Goal: Task Accomplishment & Management: Complete application form

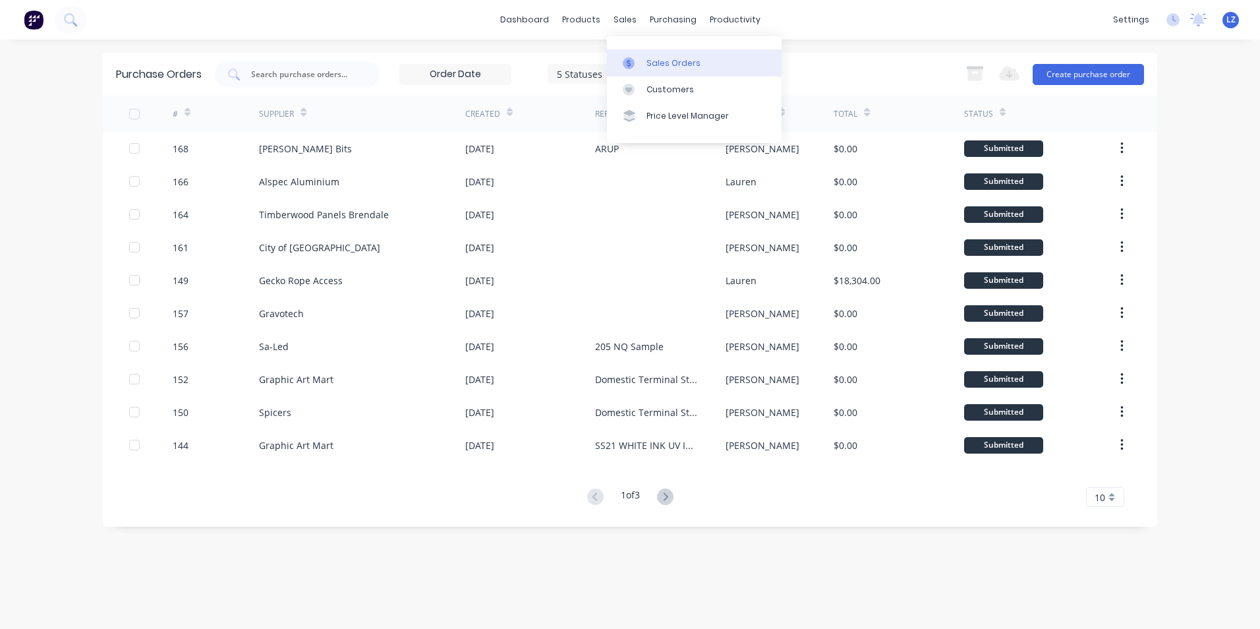
click at [683, 64] on div "Sales Orders" at bounding box center [674, 63] width 54 height 12
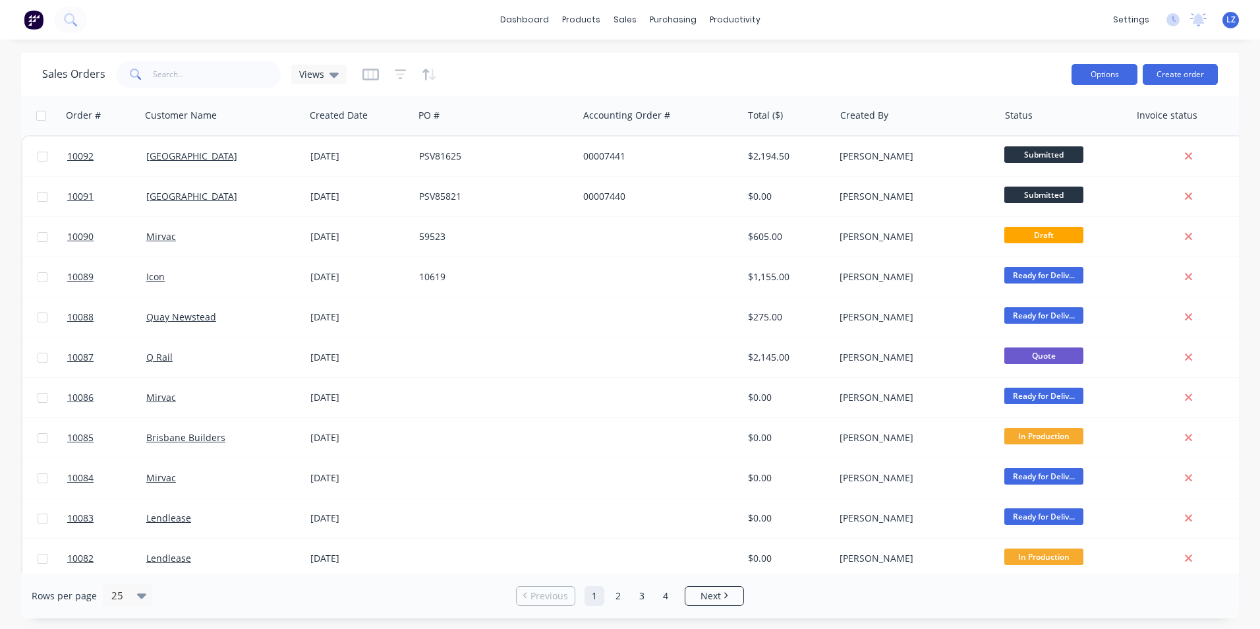
click at [1116, 76] on button "Options" at bounding box center [1105, 74] width 66 height 21
click at [1015, 70] on div "Sales Orders Views" at bounding box center [551, 74] width 1019 height 32
click at [1169, 71] on button "Create order" at bounding box center [1180, 74] width 75 height 21
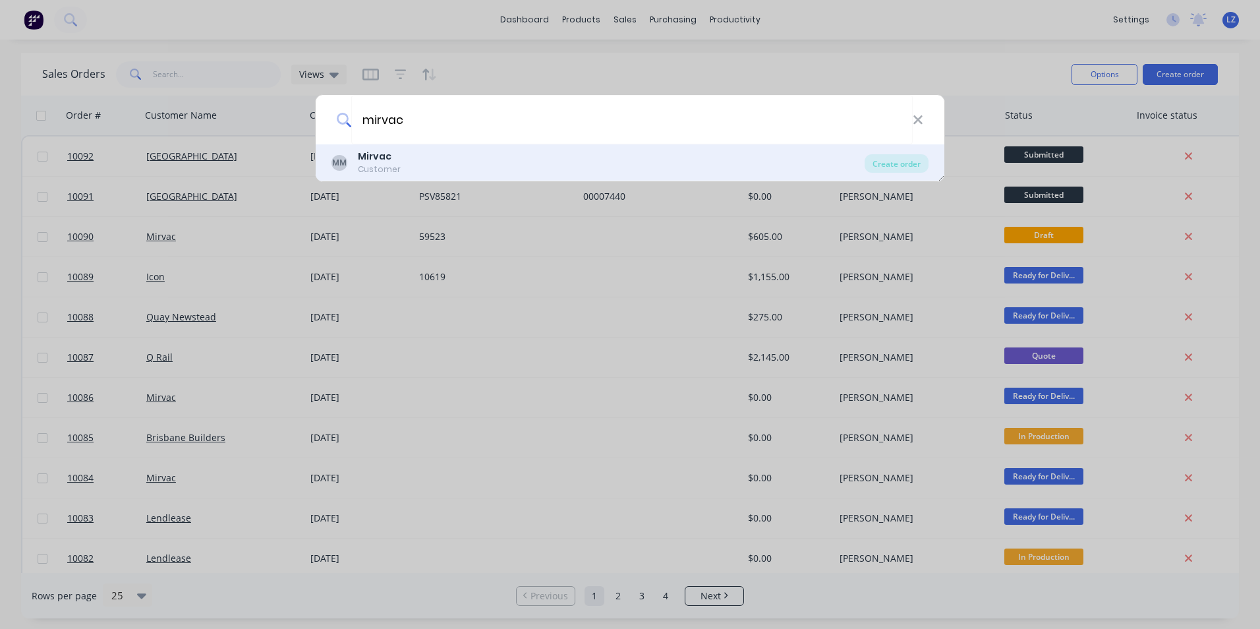
type input "mirvac"
click at [419, 164] on div "MM Mirvac Customer" at bounding box center [598, 163] width 533 height 26
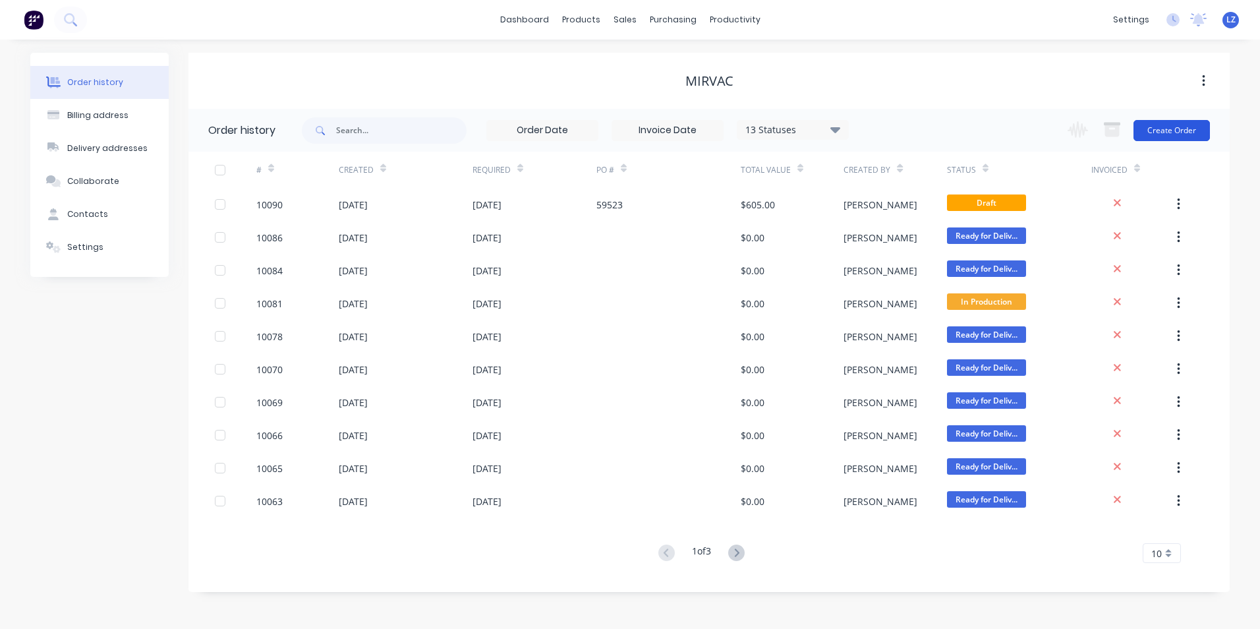
click at [1180, 128] on button "Create Order" at bounding box center [1172, 130] width 76 height 21
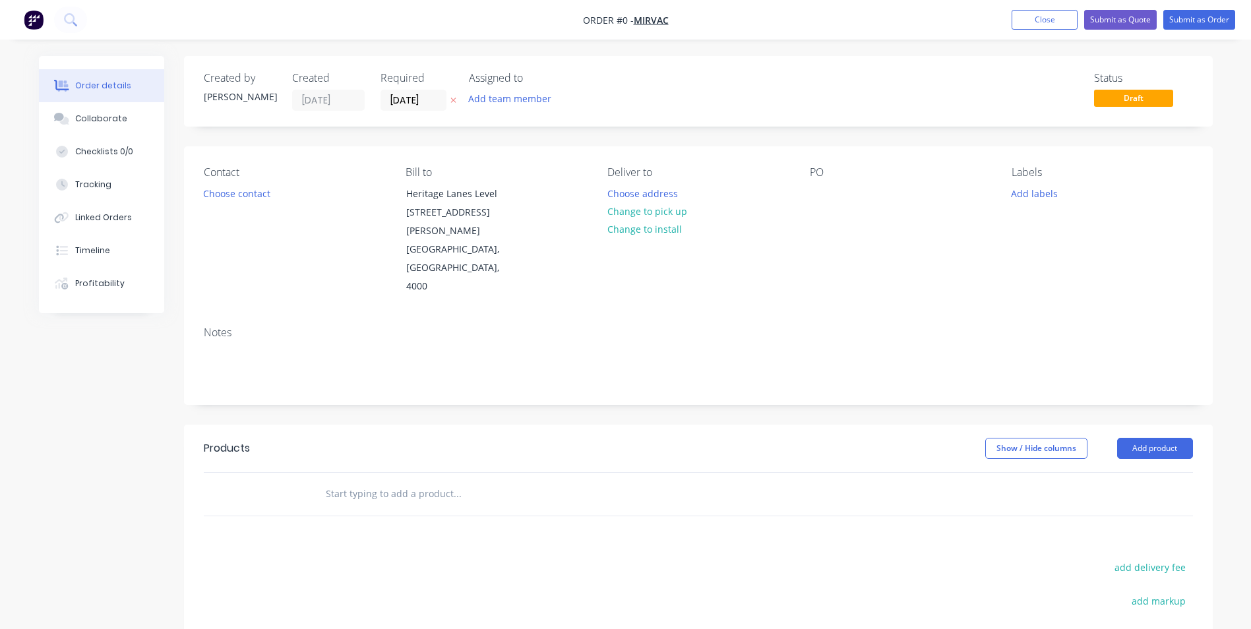
click at [382, 481] on input "text" at bounding box center [457, 494] width 264 height 26
drag, startPoint x: 1052, startPoint y: 401, endPoint x: 1183, endPoint y: 405, distance: 131.2
click at [1090, 354] on div "Created by [PERSON_NAME] Created [DATE] Required [DATE] Assigned to Add team me…" at bounding box center [698, 444] width 1028 height 777
click at [1171, 438] on button "Add product" at bounding box center [1155, 448] width 76 height 21
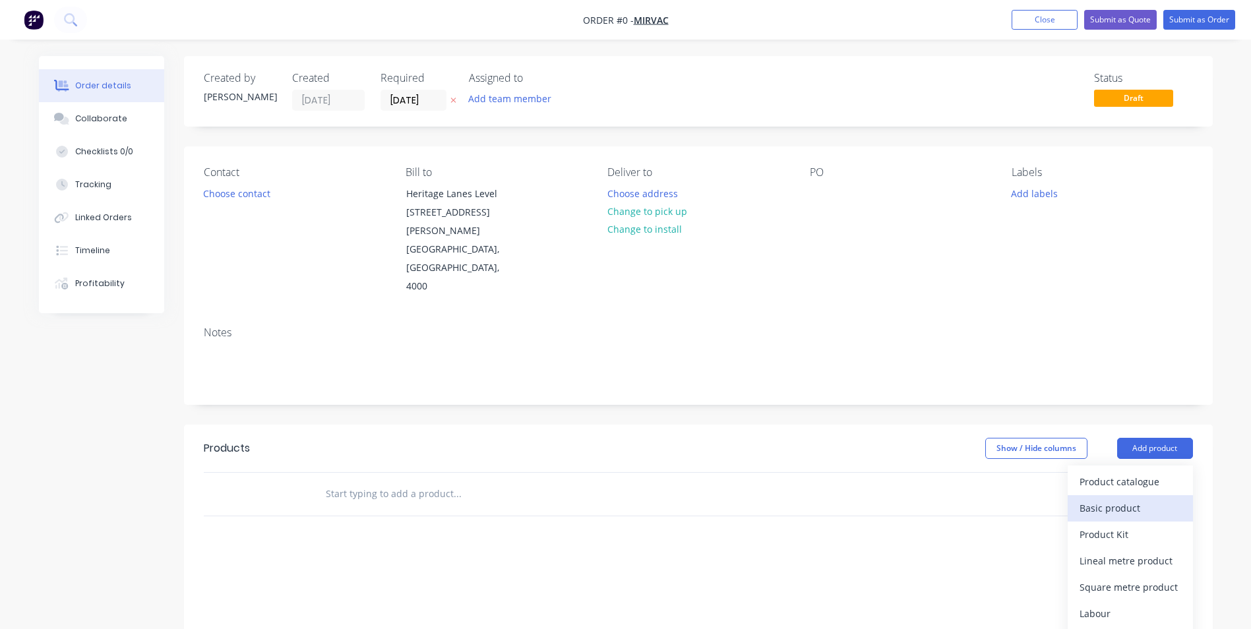
click at [1133, 498] on div "Basic product" at bounding box center [1130, 507] width 102 height 19
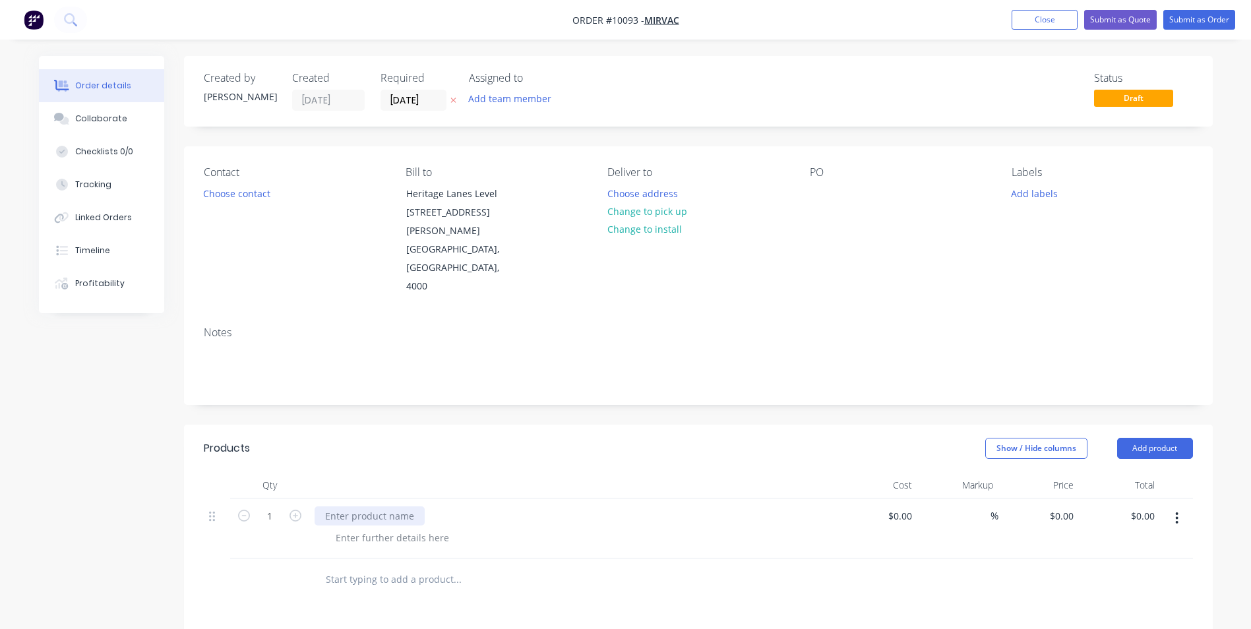
click at [366, 506] on div at bounding box center [369, 515] width 110 height 19
click at [295, 510] on icon "button" at bounding box center [295, 516] width 12 height 12
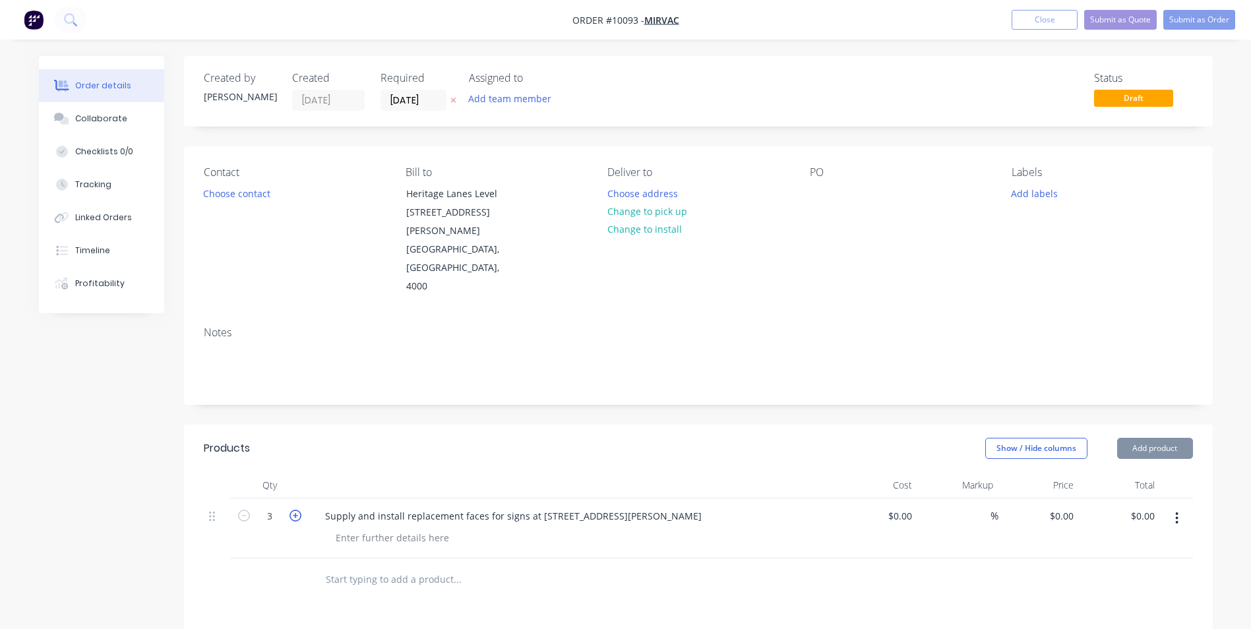
click at [295, 510] on icon "button" at bounding box center [295, 516] width 12 height 12
click at [247, 510] on icon "button" at bounding box center [244, 516] width 12 height 12
type input "5"
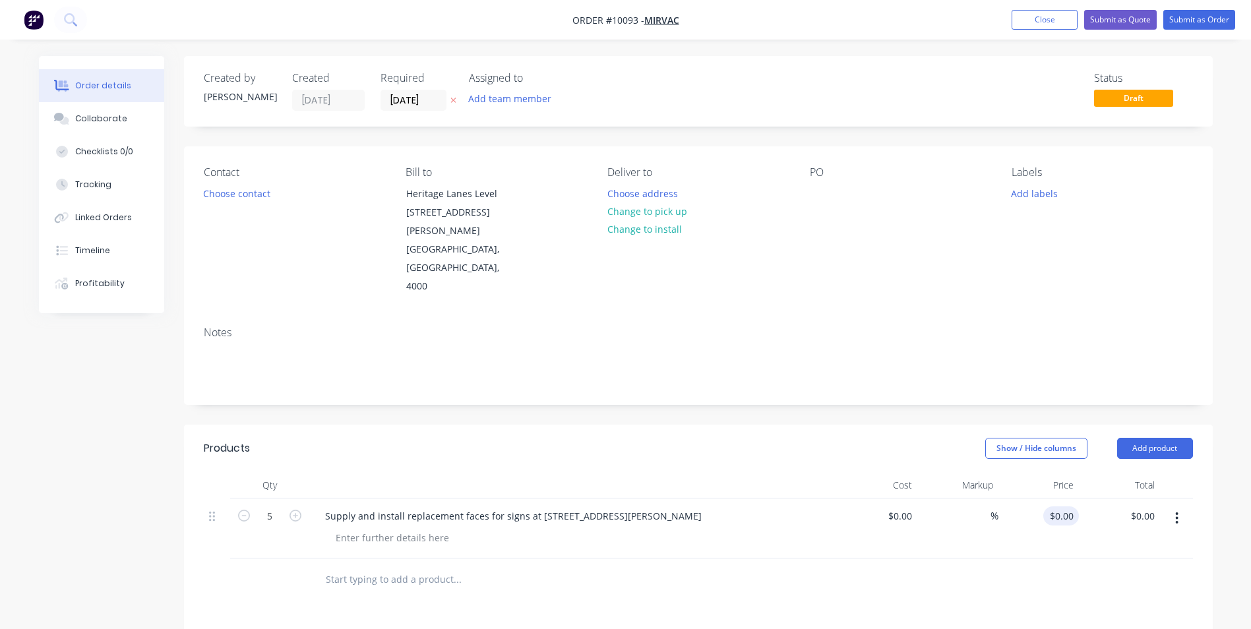
type input "0"
click at [1061, 506] on div "0 0" at bounding box center [1068, 515] width 20 height 19
type input "$5,735.00"
type input "$28,675.00"
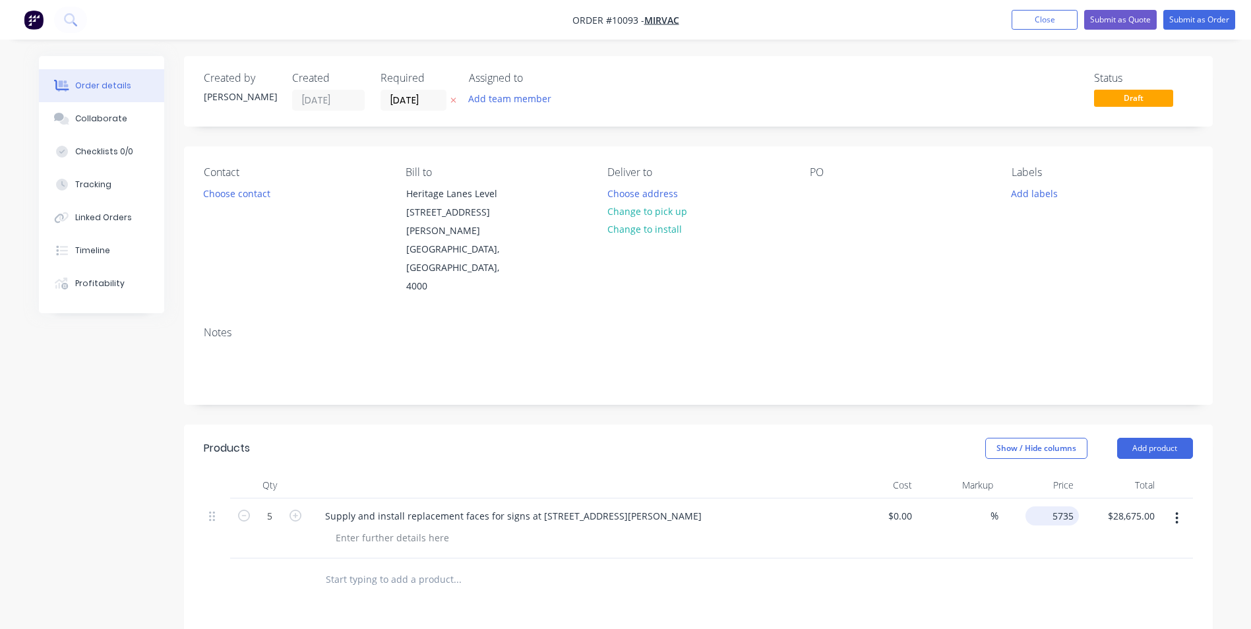
click at [1053, 506] on input "5735" at bounding box center [1054, 515] width 48 height 19
type input "$1,475.00"
type input "$7,375.00"
click at [912, 558] on div at bounding box center [698, 579] width 989 height 43
click at [591, 506] on div "Supply and install replacement faces for signs at [STREET_ADDRESS][PERSON_NAME]" at bounding box center [572, 515] width 517 height 19
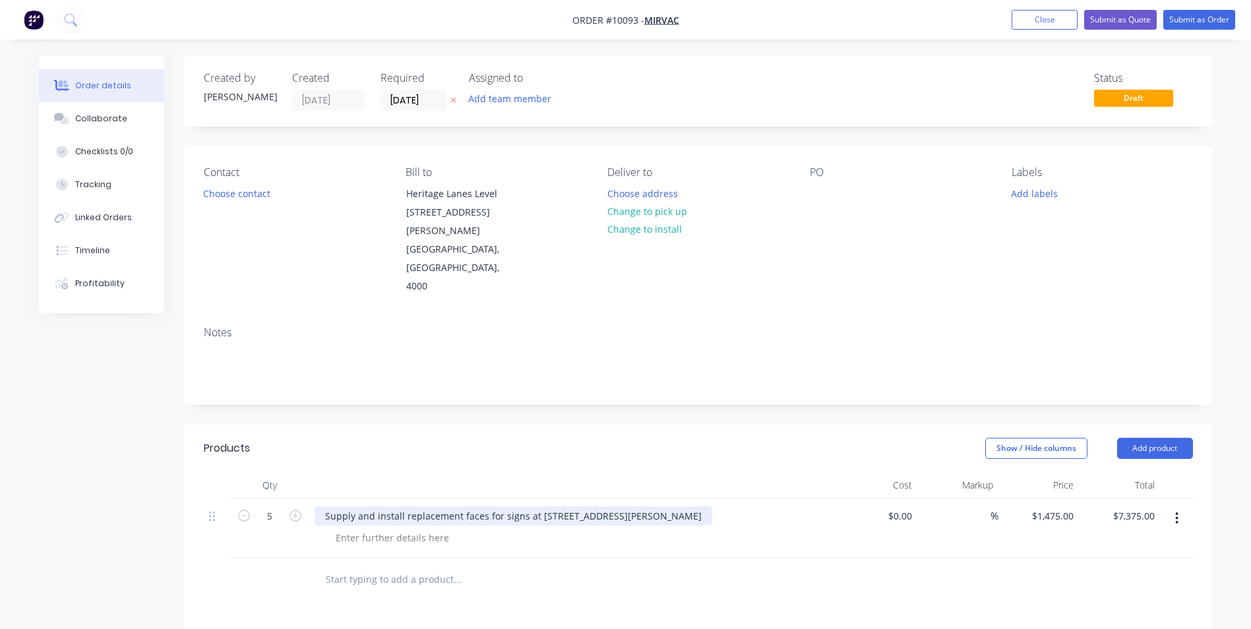
click at [581, 506] on div "Supply and install replacement faces for signs at [STREET_ADDRESS][PERSON_NAME]" at bounding box center [513, 515] width 398 height 19
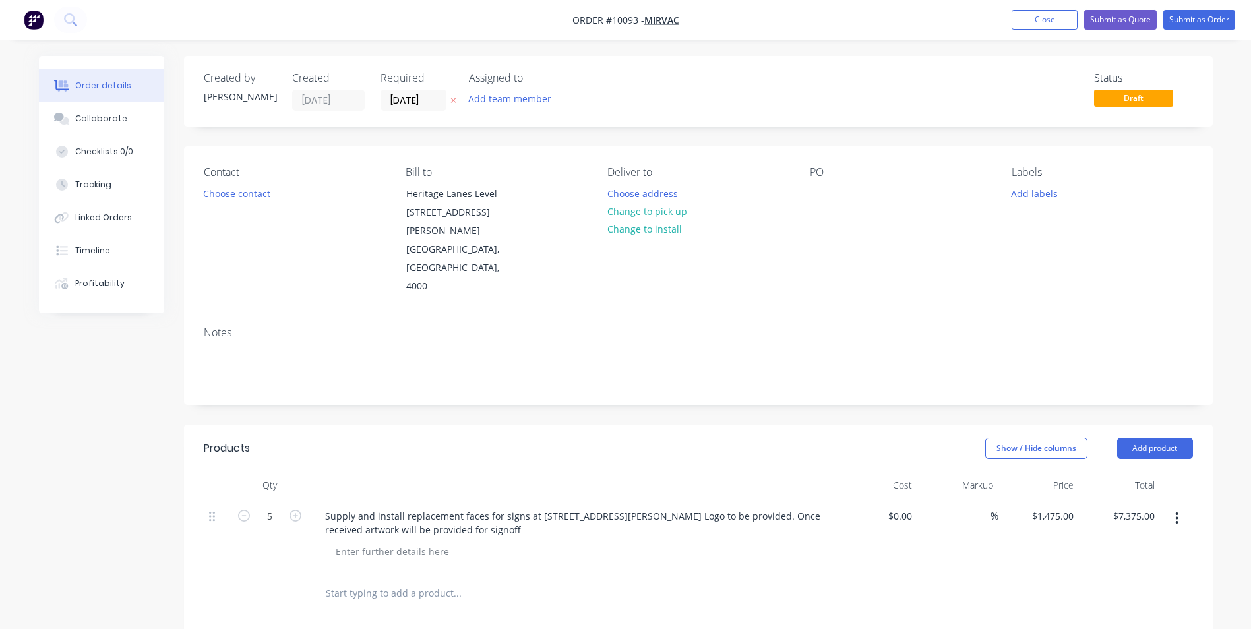
click at [619, 575] on div at bounding box center [546, 593] width 475 height 43
click at [235, 194] on button "Choose contact" at bounding box center [236, 193] width 81 height 18
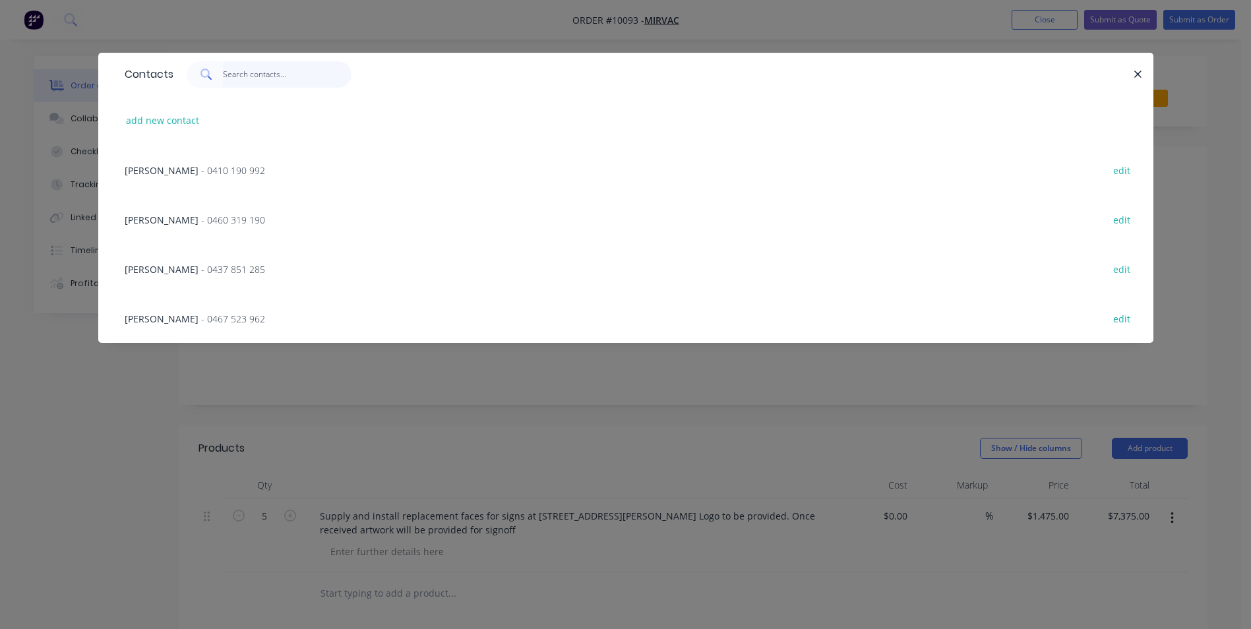
click at [230, 69] on input "text" at bounding box center [287, 74] width 129 height 26
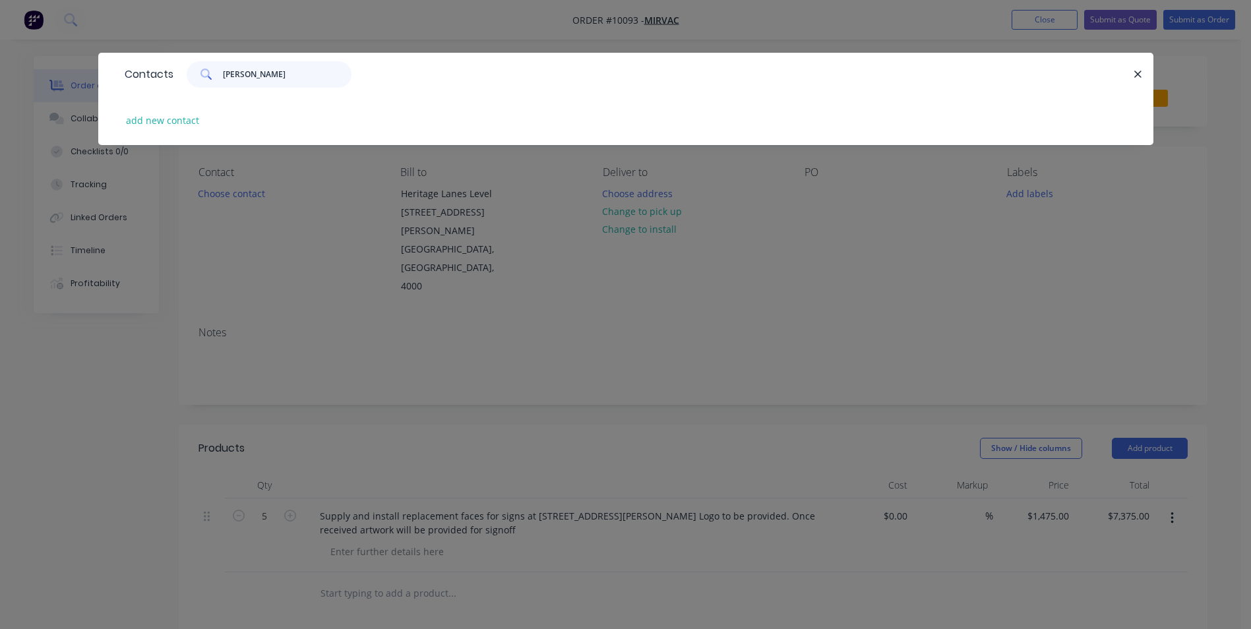
type input "[PERSON_NAME]"
click at [144, 117] on button "add new contact" at bounding box center [162, 120] width 87 height 18
select select "AU"
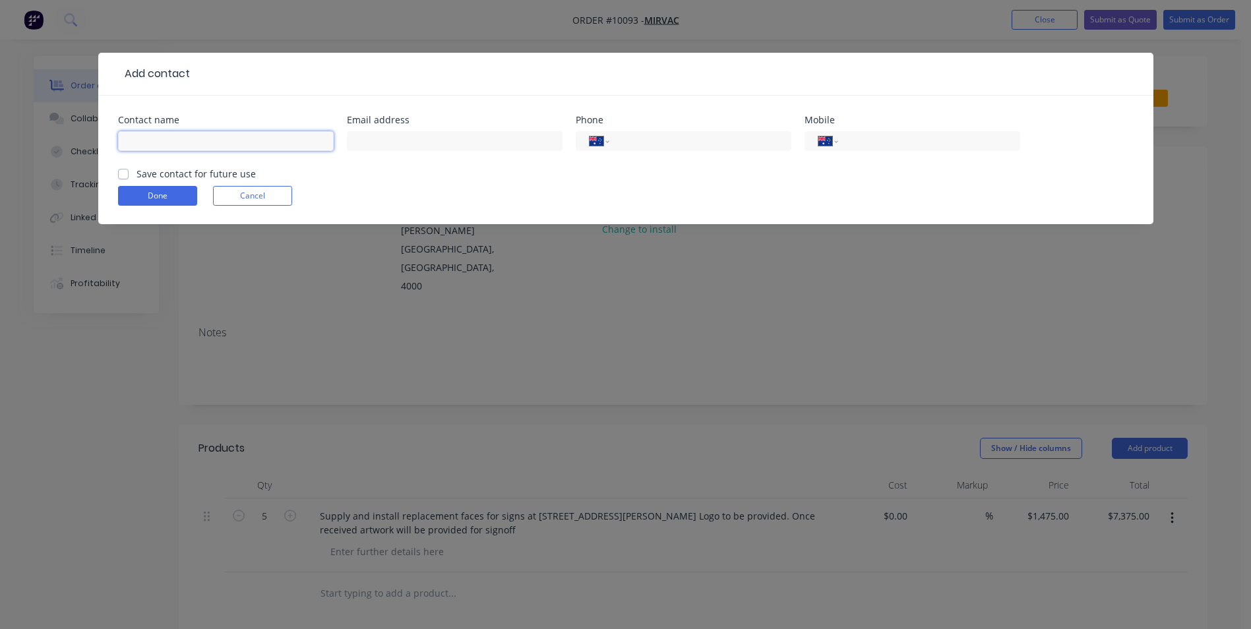
click at [162, 137] on input "text" at bounding box center [226, 141] width 216 height 20
click at [162, 137] on input "[PERSON_NAME]" at bounding box center [226, 141] width 216 height 20
type input "[PERSON_NAME]"
click at [167, 171] on label "Save contact for future use" at bounding box center [195, 174] width 119 height 14
click at [129, 171] on input "Save contact for future use" at bounding box center [123, 173] width 11 height 13
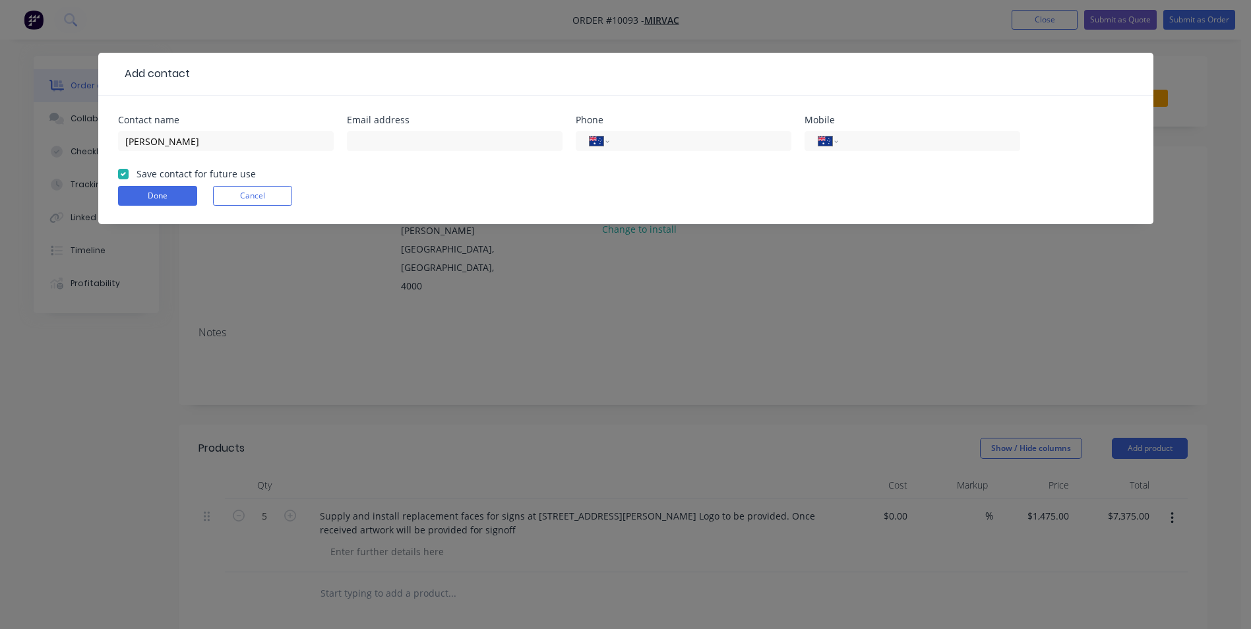
checkbox input "true"
click at [153, 200] on button "Done" at bounding box center [157, 196] width 79 height 20
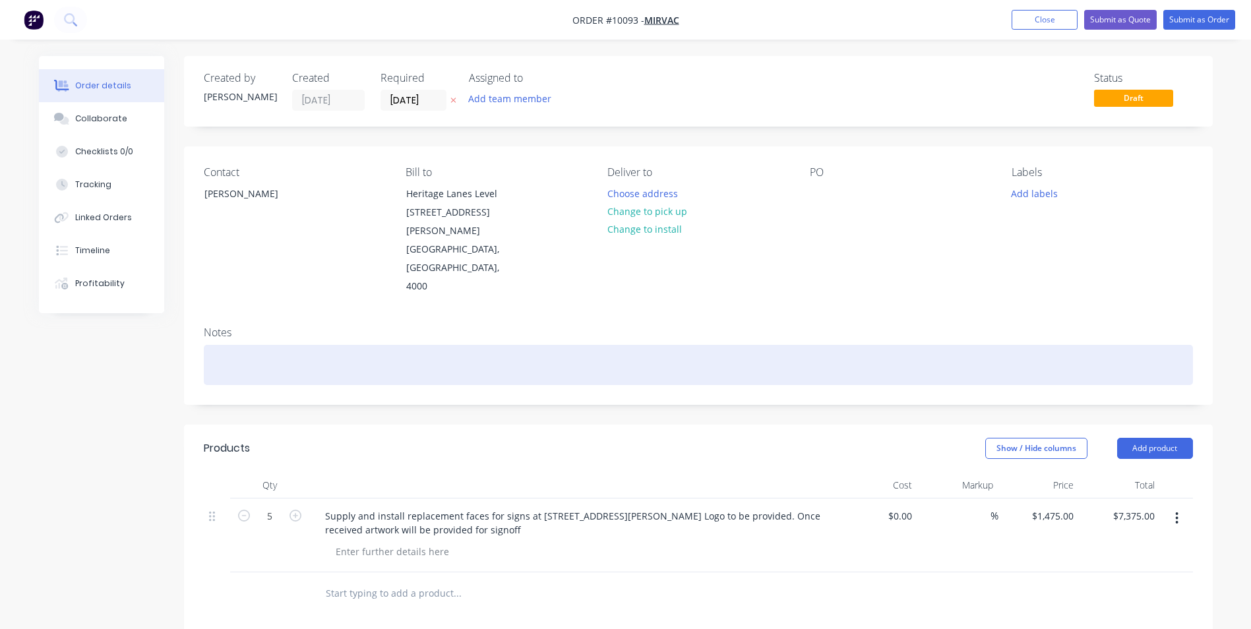
click at [274, 345] on div at bounding box center [698, 365] width 989 height 40
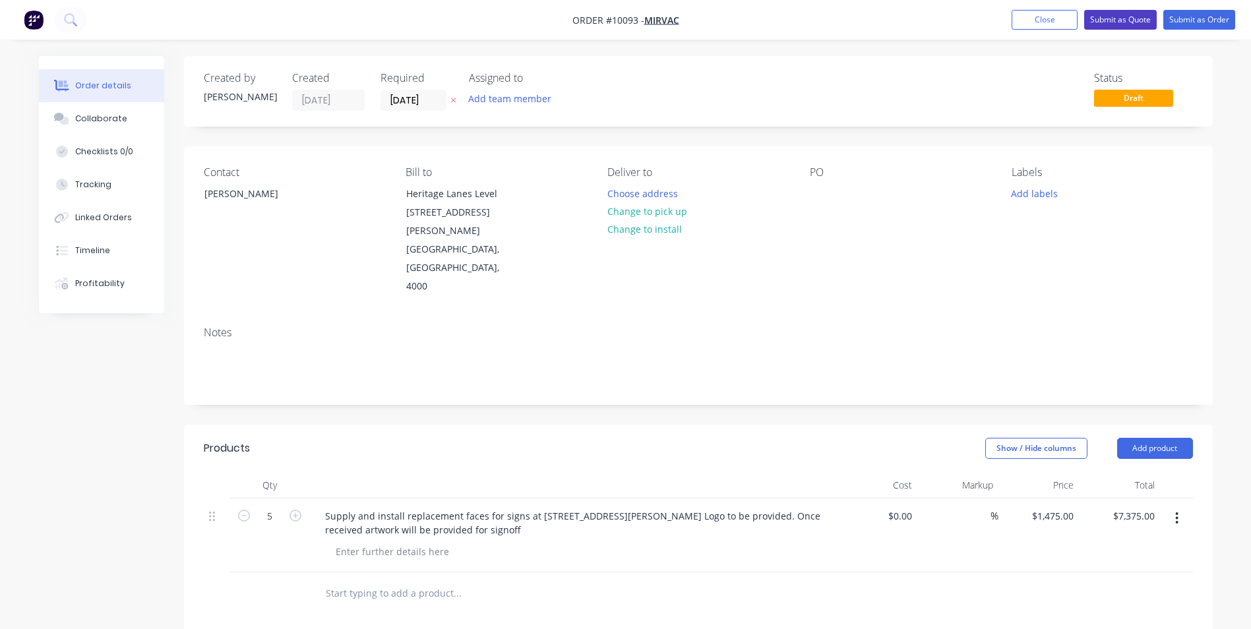
click at [1128, 21] on button "Submit as Quote" at bounding box center [1120, 20] width 73 height 20
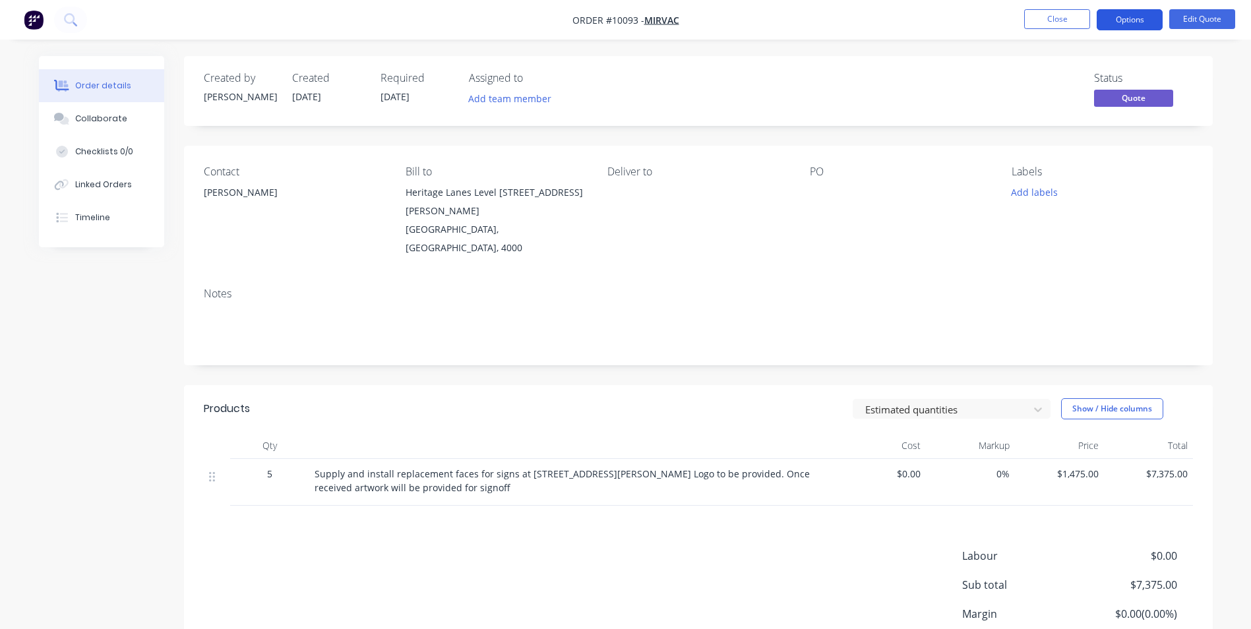
click at [1135, 15] on button "Options" at bounding box center [1129, 19] width 66 height 21
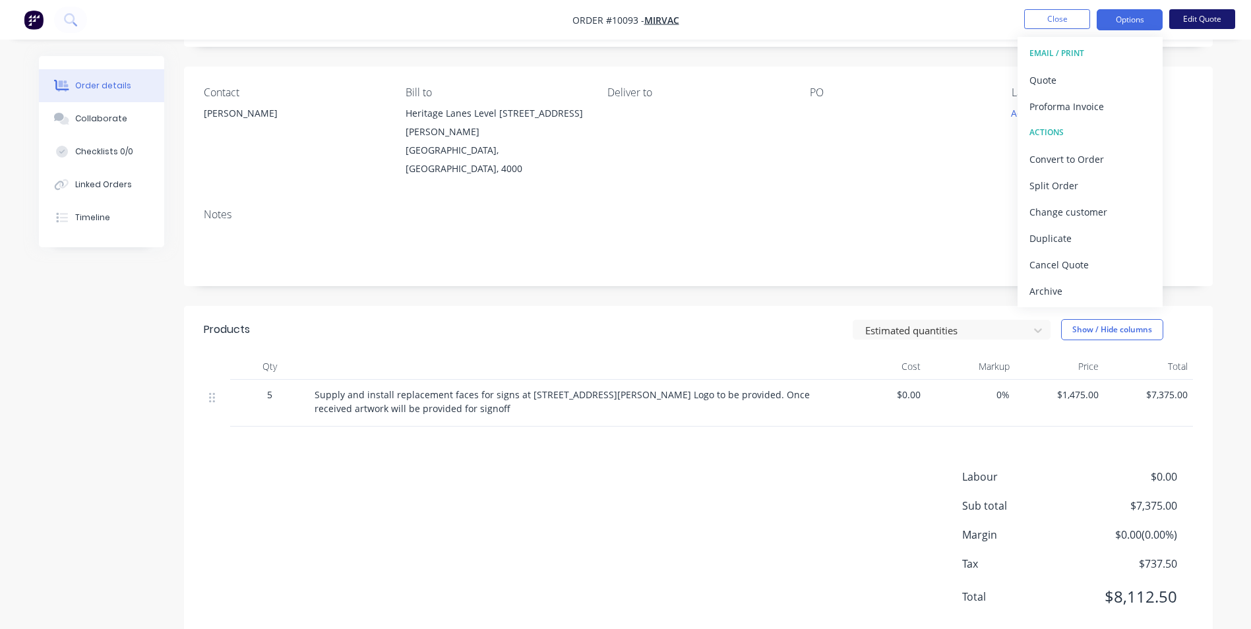
scroll to position [80, 0]
click at [1146, 21] on button "Options" at bounding box center [1129, 19] width 66 height 21
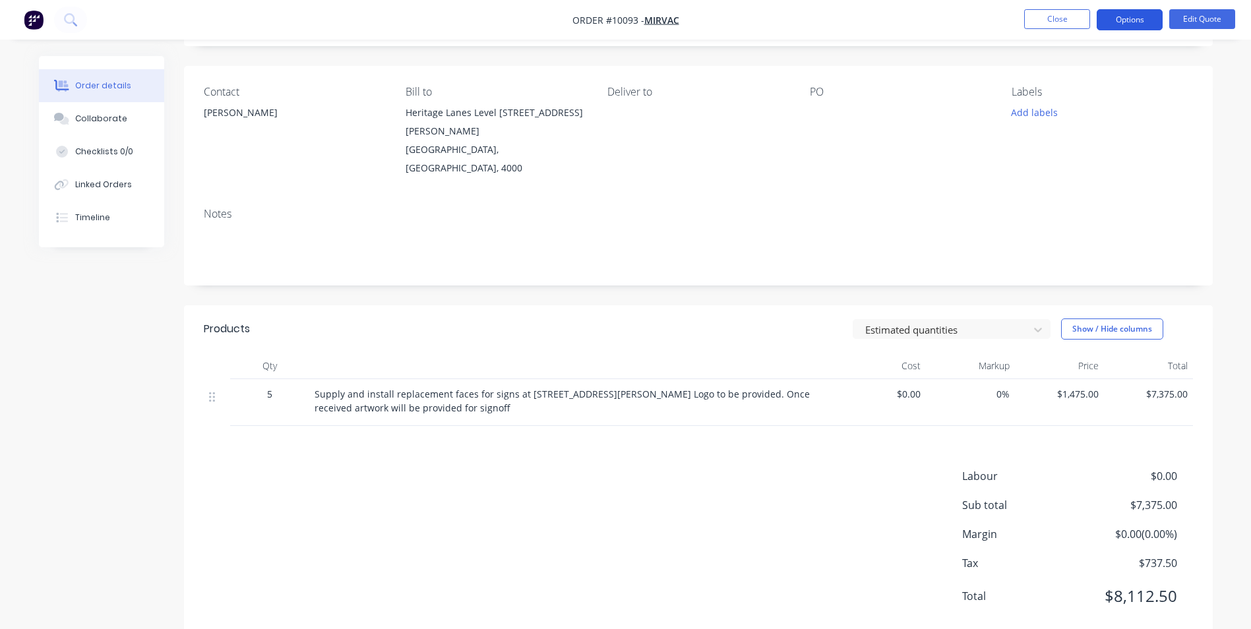
click at [1146, 21] on button "Options" at bounding box center [1129, 19] width 66 height 21
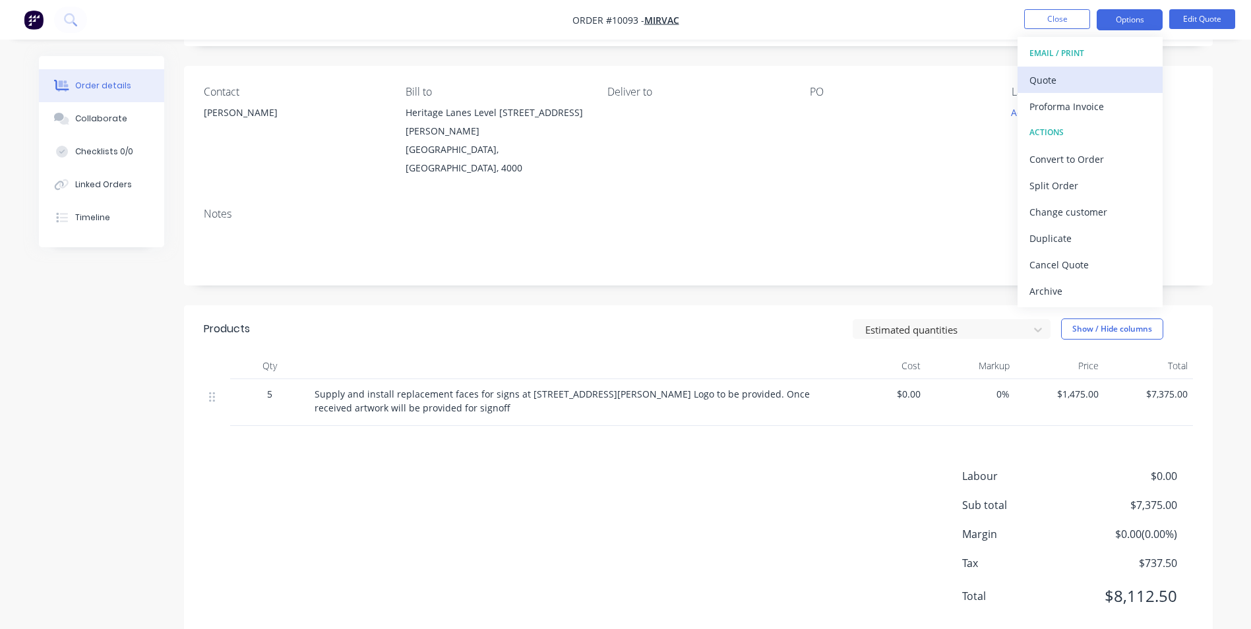
click at [1061, 86] on div "Quote" at bounding box center [1089, 80] width 121 height 19
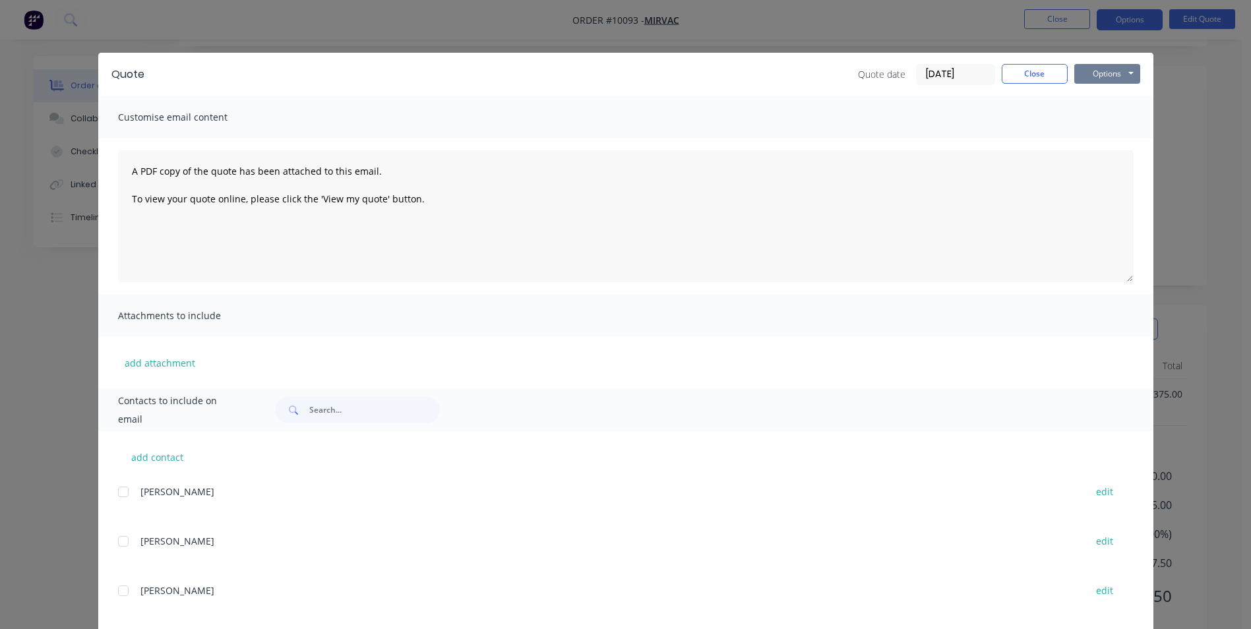
click at [1088, 77] on button "Options" at bounding box center [1107, 74] width 66 height 20
click at [1115, 136] on button "Email" at bounding box center [1116, 141] width 84 height 22
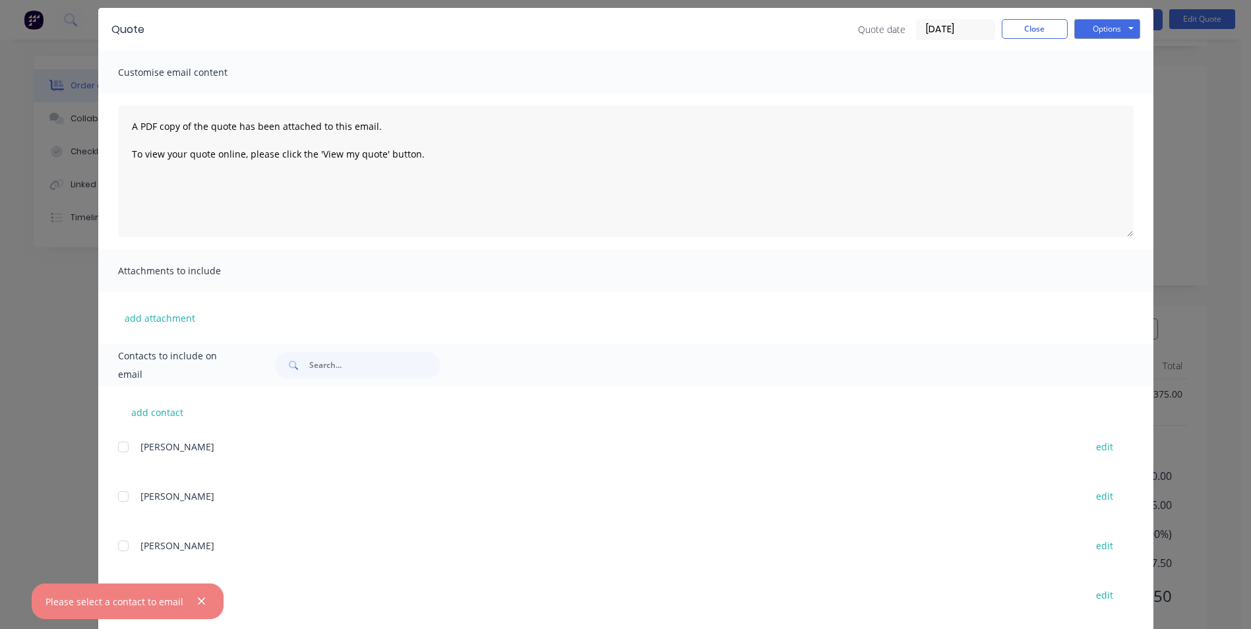
scroll to position [119, 0]
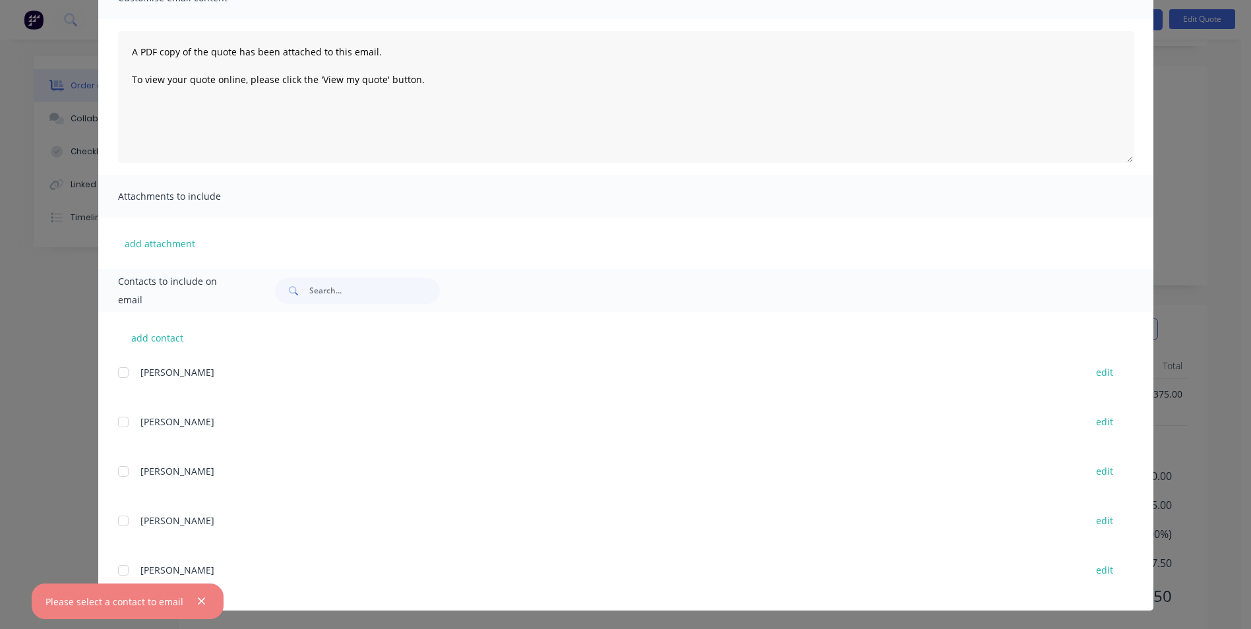
click at [176, 291] on span "Contacts to include on email" at bounding box center [180, 290] width 125 height 37
click at [355, 293] on input "text" at bounding box center [374, 291] width 131 height 26
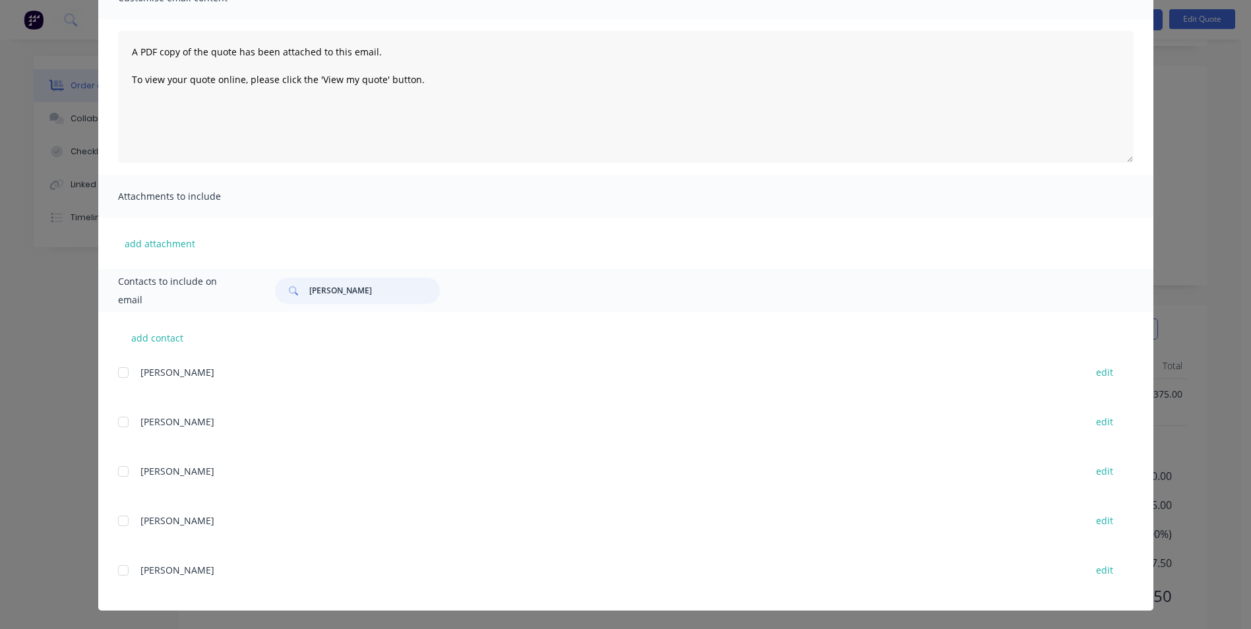
type input "[PERSON_NAME]"
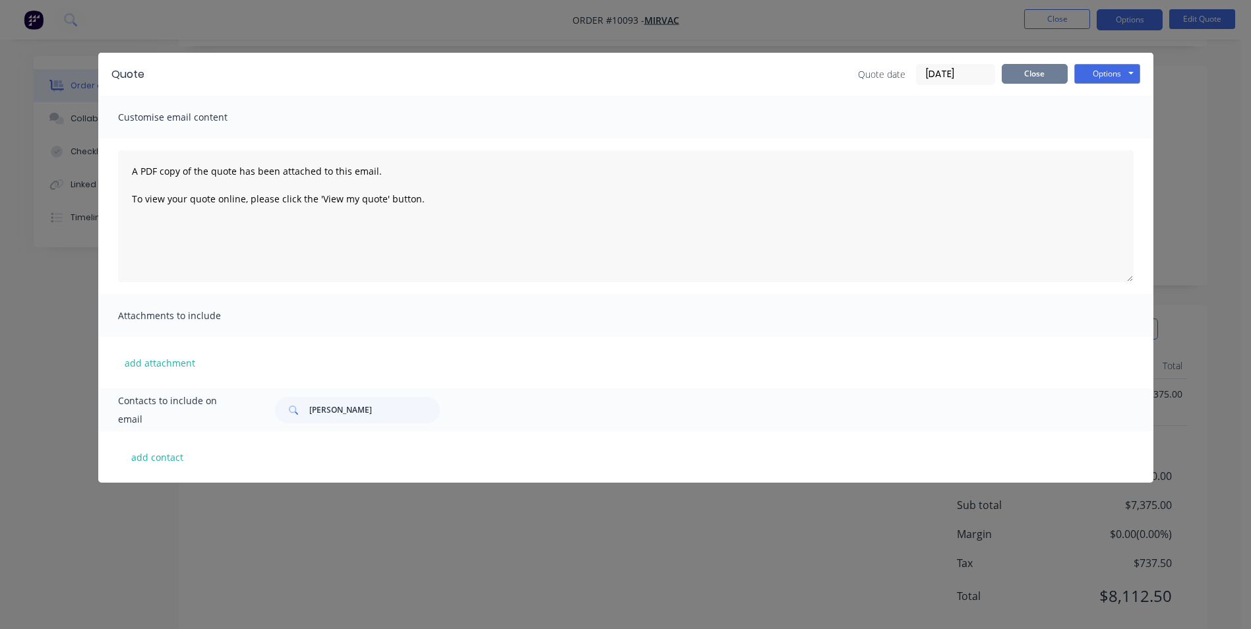
click at [1039, 72] on button "Close" at bounding box center [1034, 74] width 66 height 20
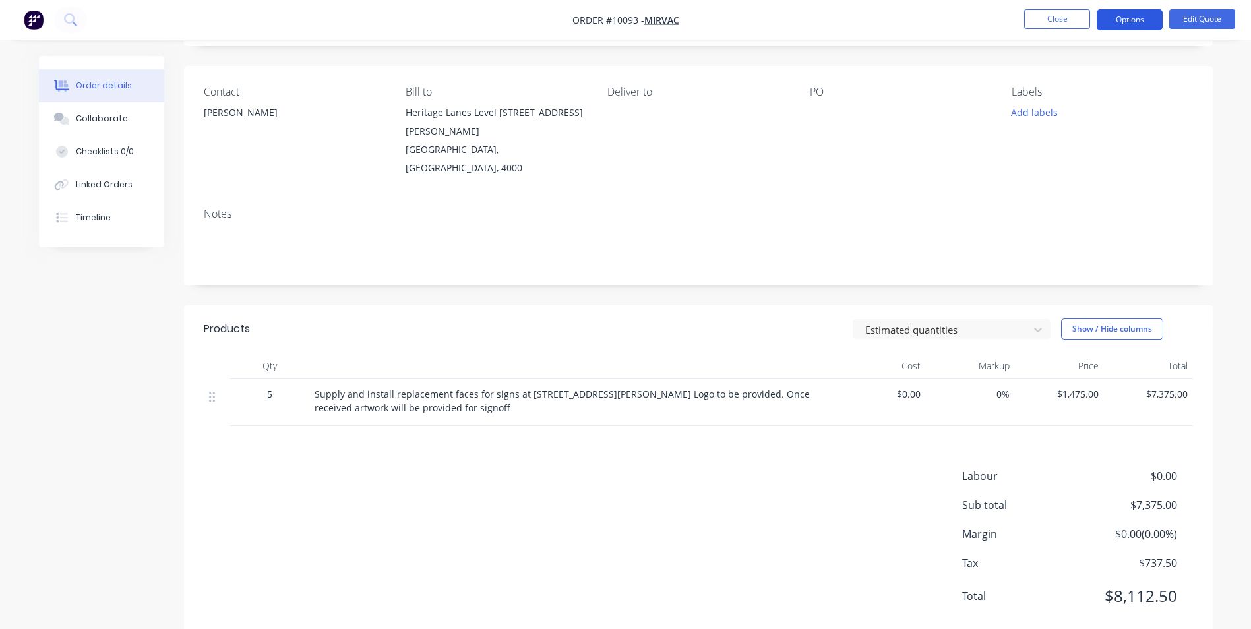
click at [1142, 23] on button "Options" at bounding box center [1129, 19] width 66 height 21
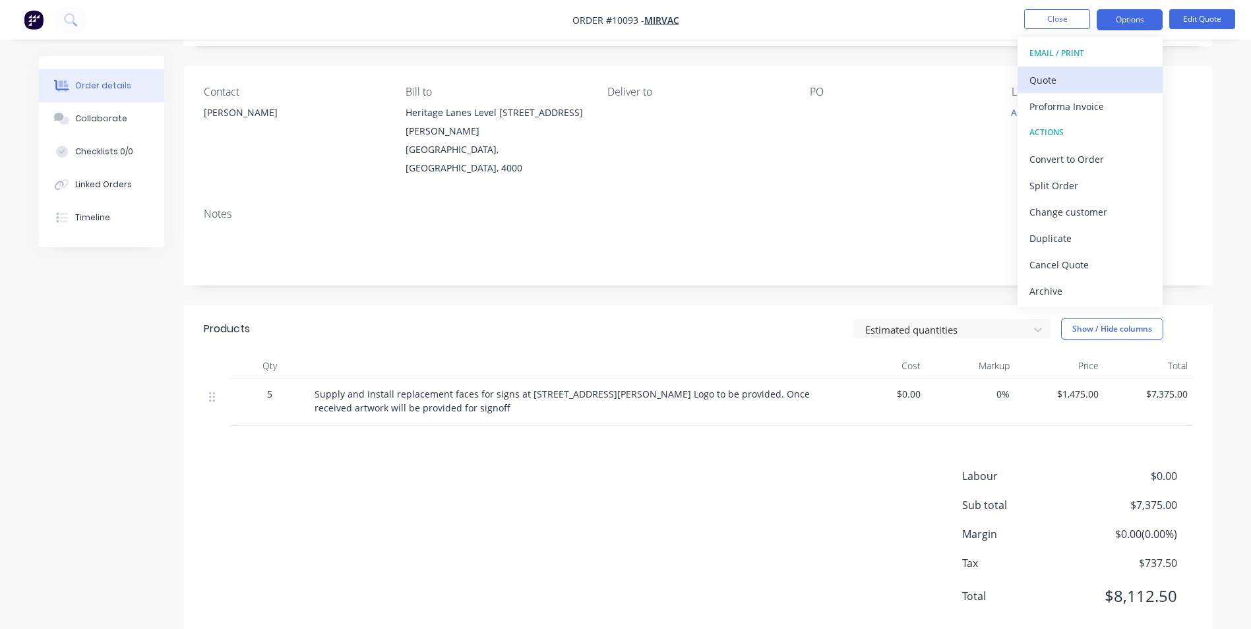
click at [1062, 80] on div "Quote" at bounding box center [1089, 80] width 121 height 19
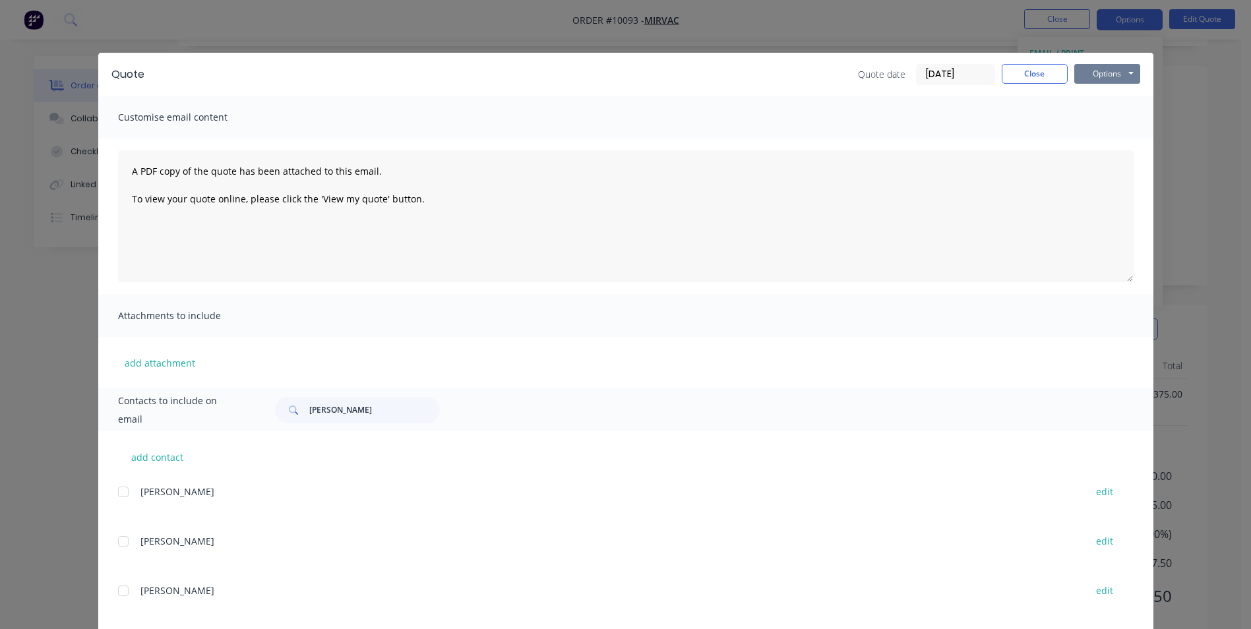
click at [1090, 78] on button "Options" at bounding box center [1107, 74] width 66 height 20
click at [1103, 119] on button "Print" at bounding box center [1116, 119] width 84 height 22
drag, startPoint x: 1028, startPoint y: 72, endPoint x: 1101, endPoint y: 74, distance: 73.2
click at [1102, 79] on div "Quote date [DATE] Close Options Preview Print Email" at bounding box center [999, 74] width 282 height 21
click at [1101, 74] on button "Options" at bounding box center [1107, 74] width 66 height 20
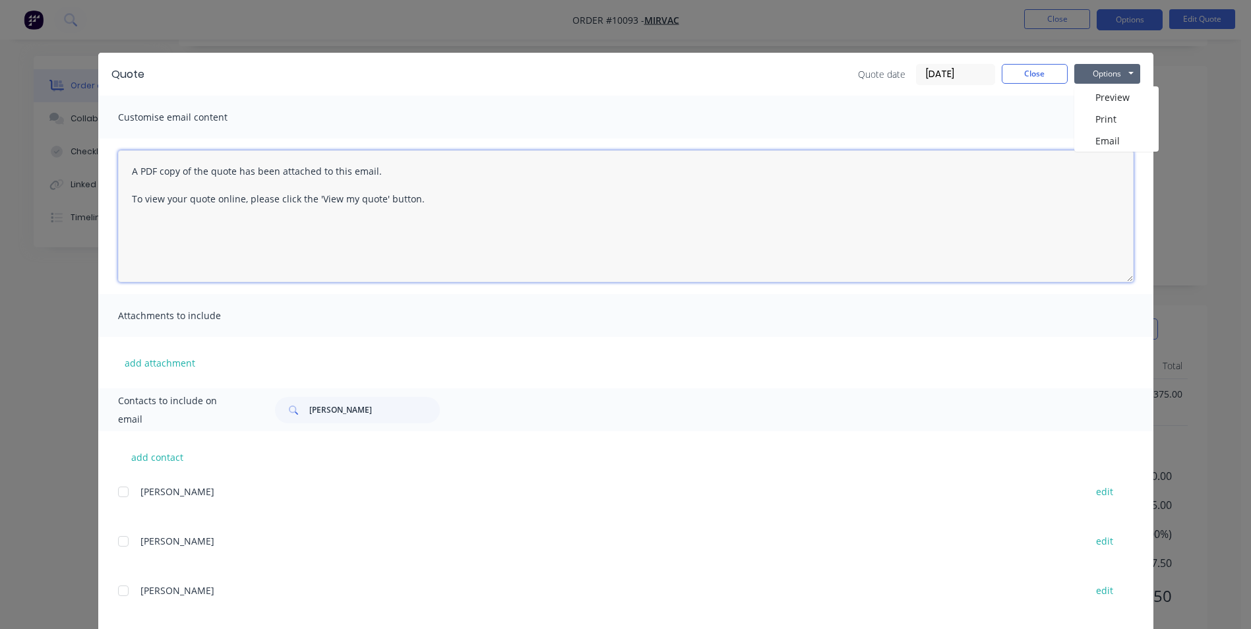
click at [946, 208] on textarea "A PDF copy of the quote has been attached to this email. To view your quote onl…" at bounding box center [625, 216] width 1015 height 132
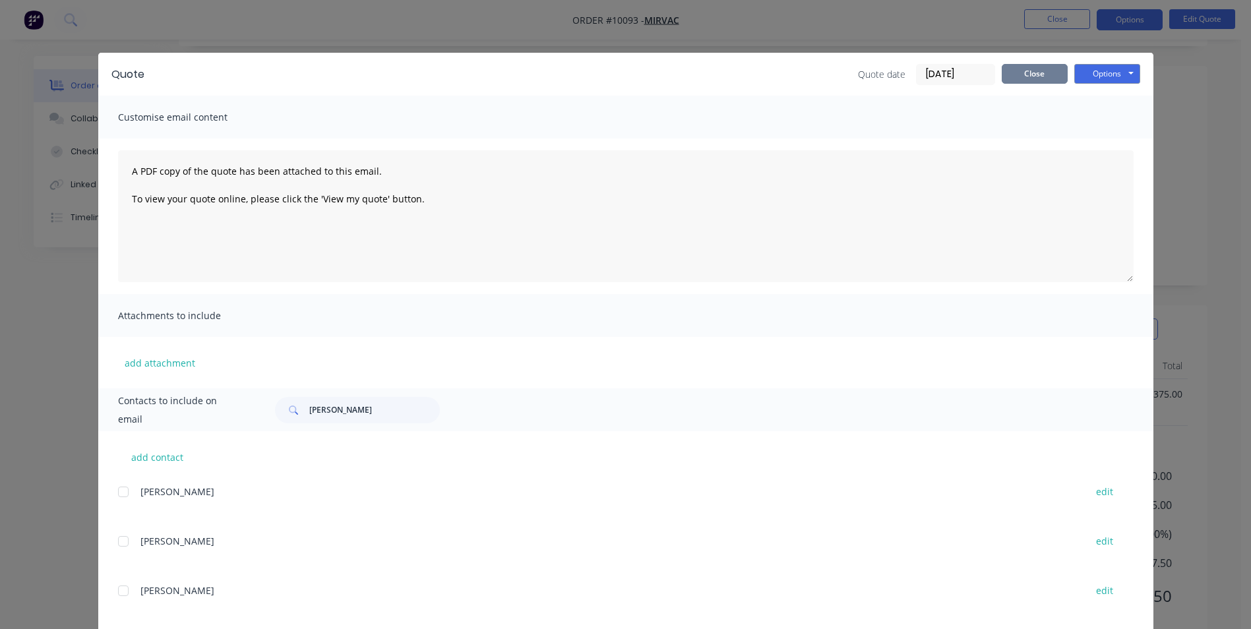
click at [1037, 77] on button "Close" at bounding box center [1034, 74] width 66 height 20
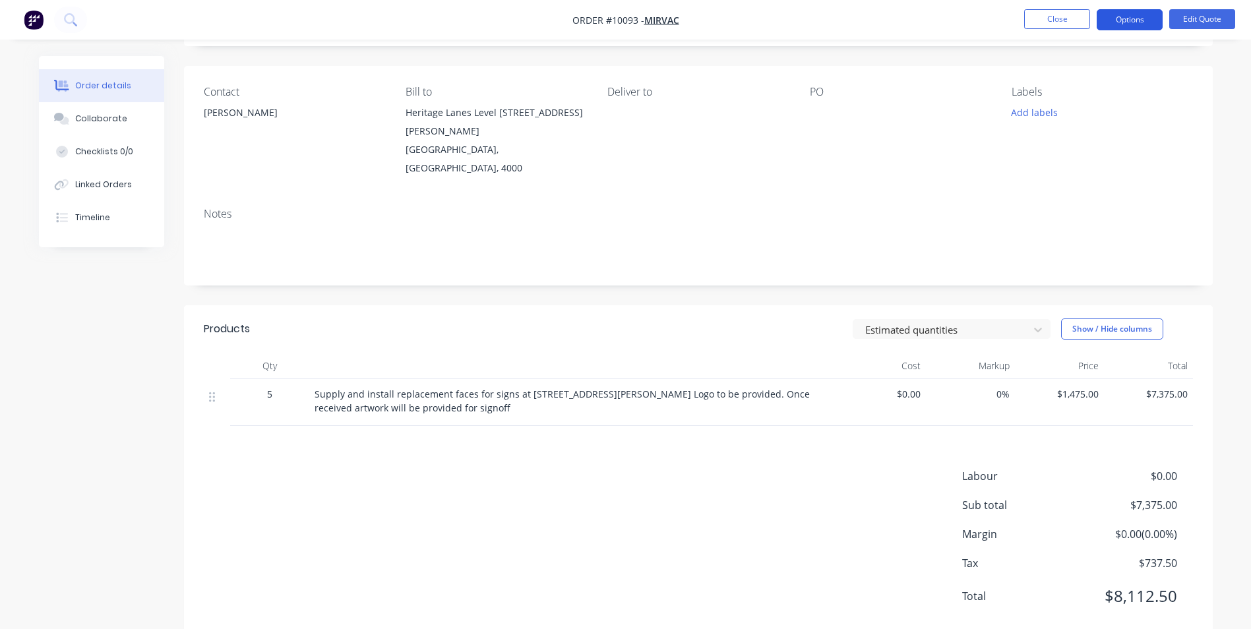
click at [1138, 18] on button "Options" at bounding box center [1129, 19] width 66 height 21
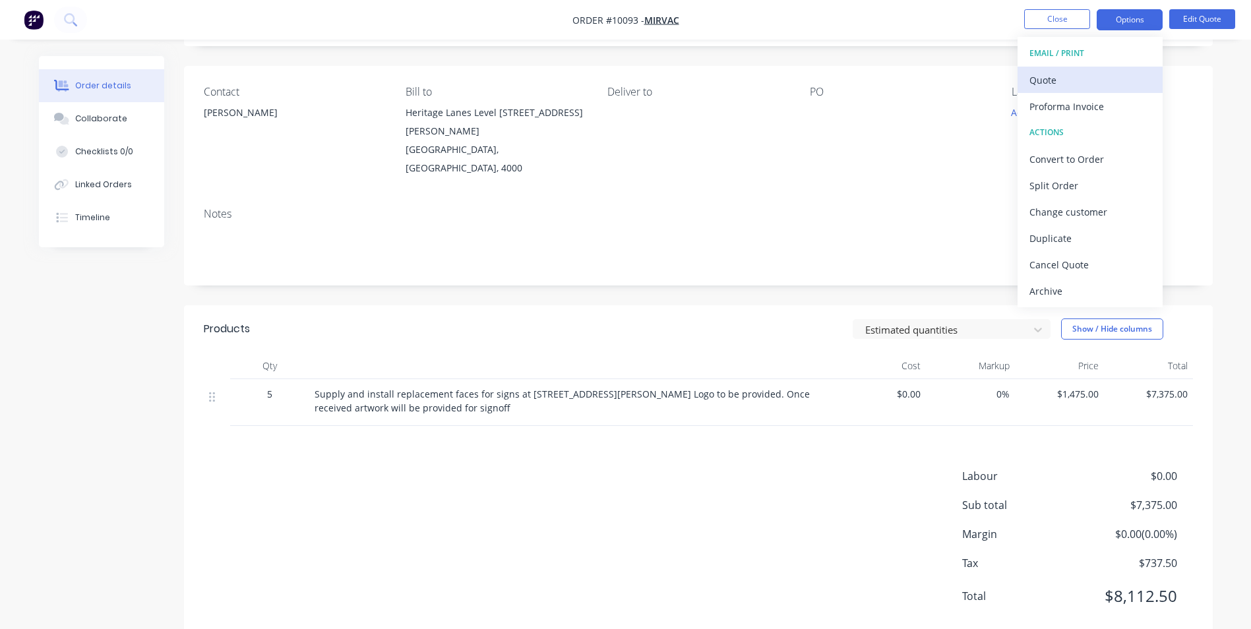
click at [1088, 73] on div "Quote" at bounding box center [1089, 80] width 121 height 19
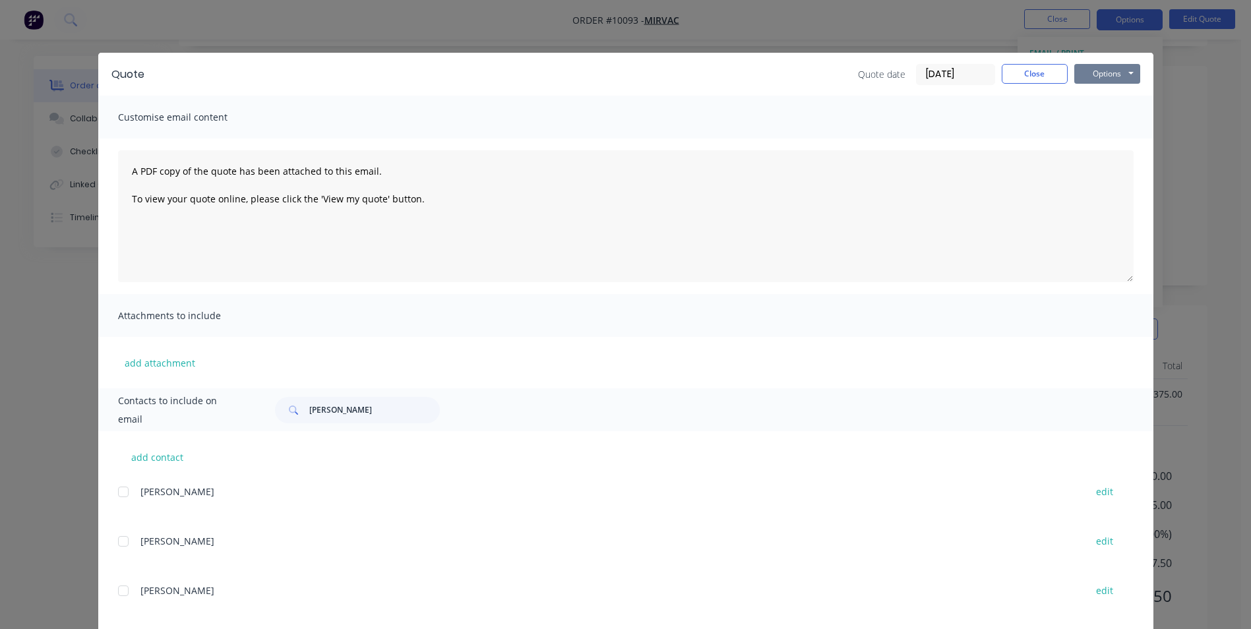
click at [1084, 76] on button "Options" at bounding box center [1107, 74] width 66 height 20
click at [1102, 117] on button "Print" at bounding box center [1116, 119] width 84 height 22
